Goal: Check status

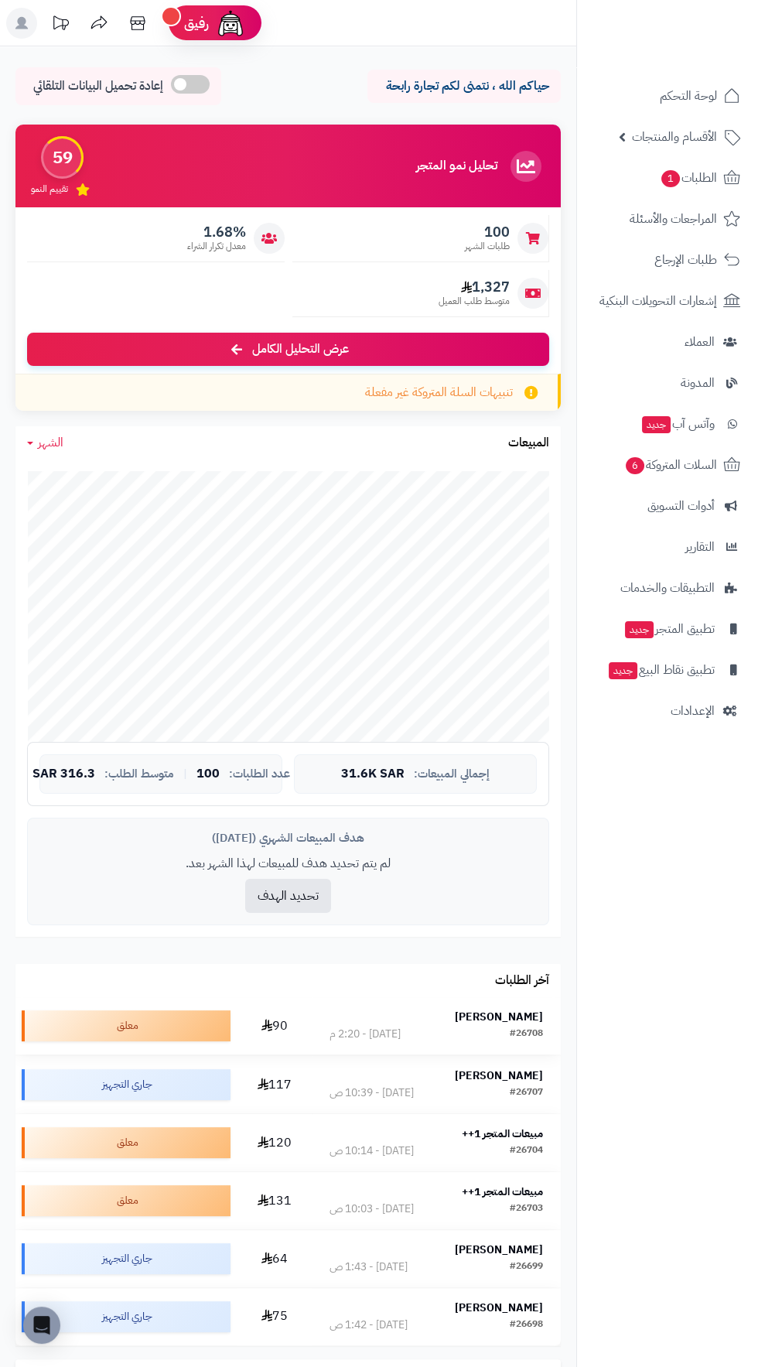
click at [466, 1013] on strong "[PERSON_NAME]" at bounding box center [499, 1017] width 88 height 16
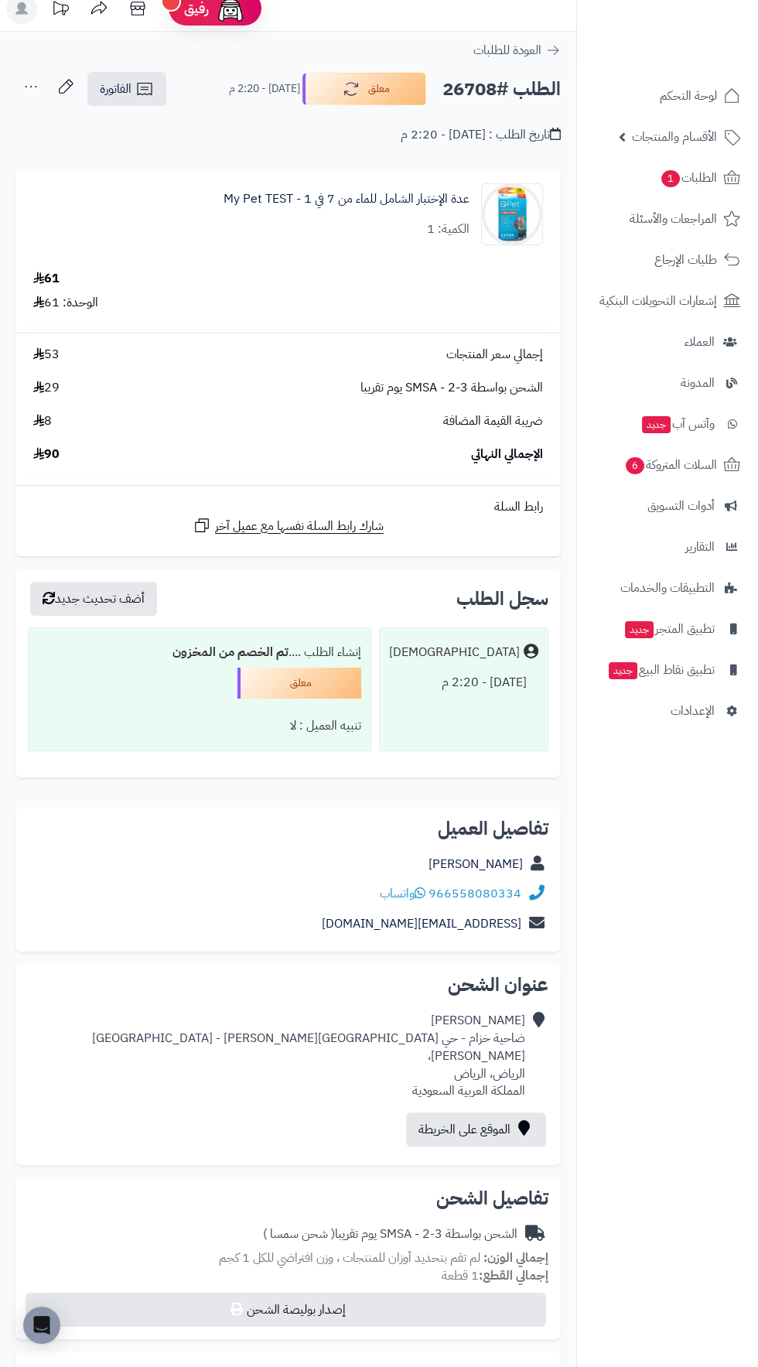
scroll to position [5, 0]
